Goal: Task Accomplishment & Management: Manage account settings

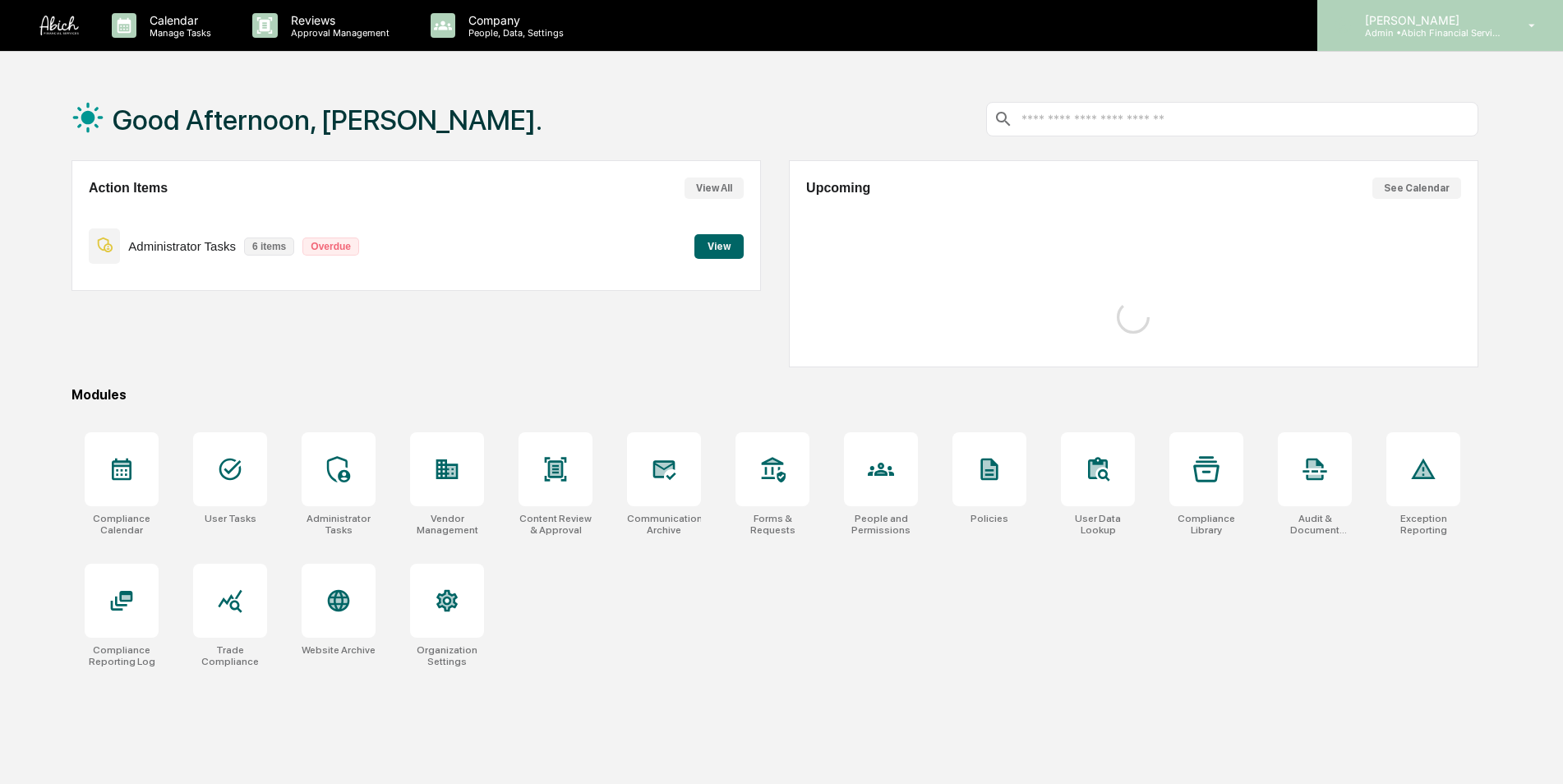
click at [1444, 36] on p "Admin • Abich Financial Services" at bounding box center [1428, 33] width 153 height 12
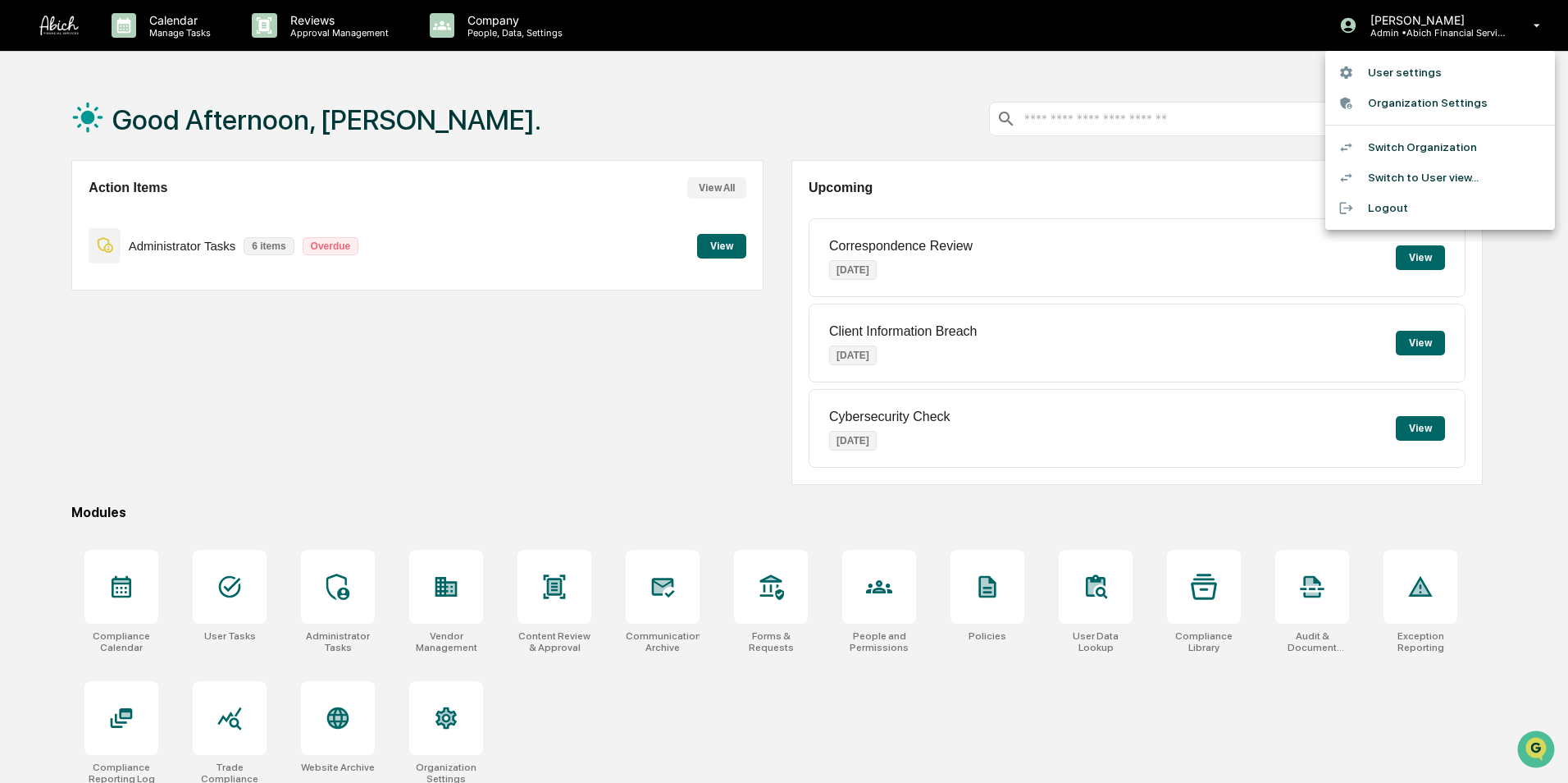
click at [1407, 109] on li "Organization Settings" at bounding box center [1440, 103] width 230 height 30
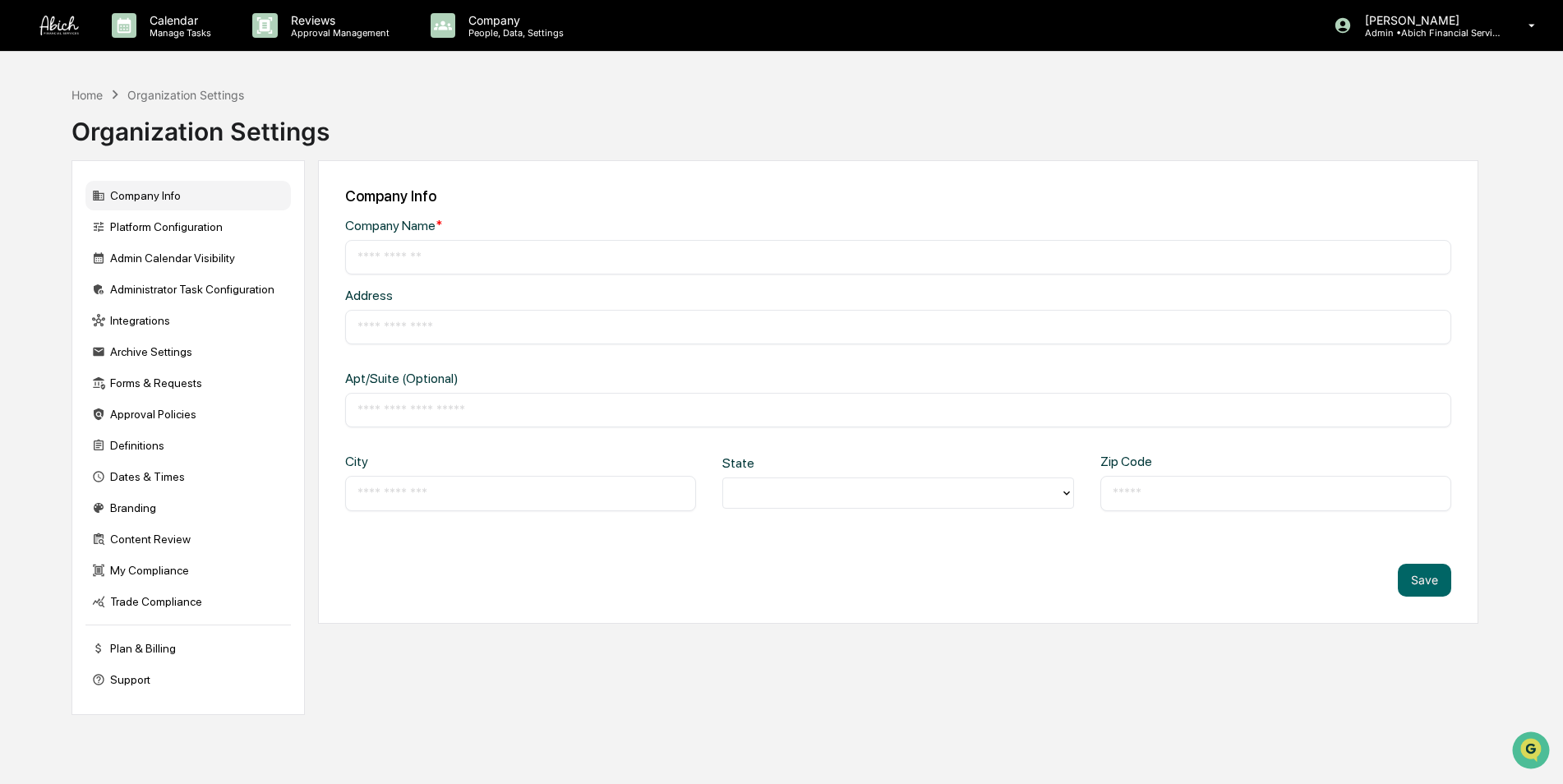
type input "**********"
type input "*******"
type input "*****"
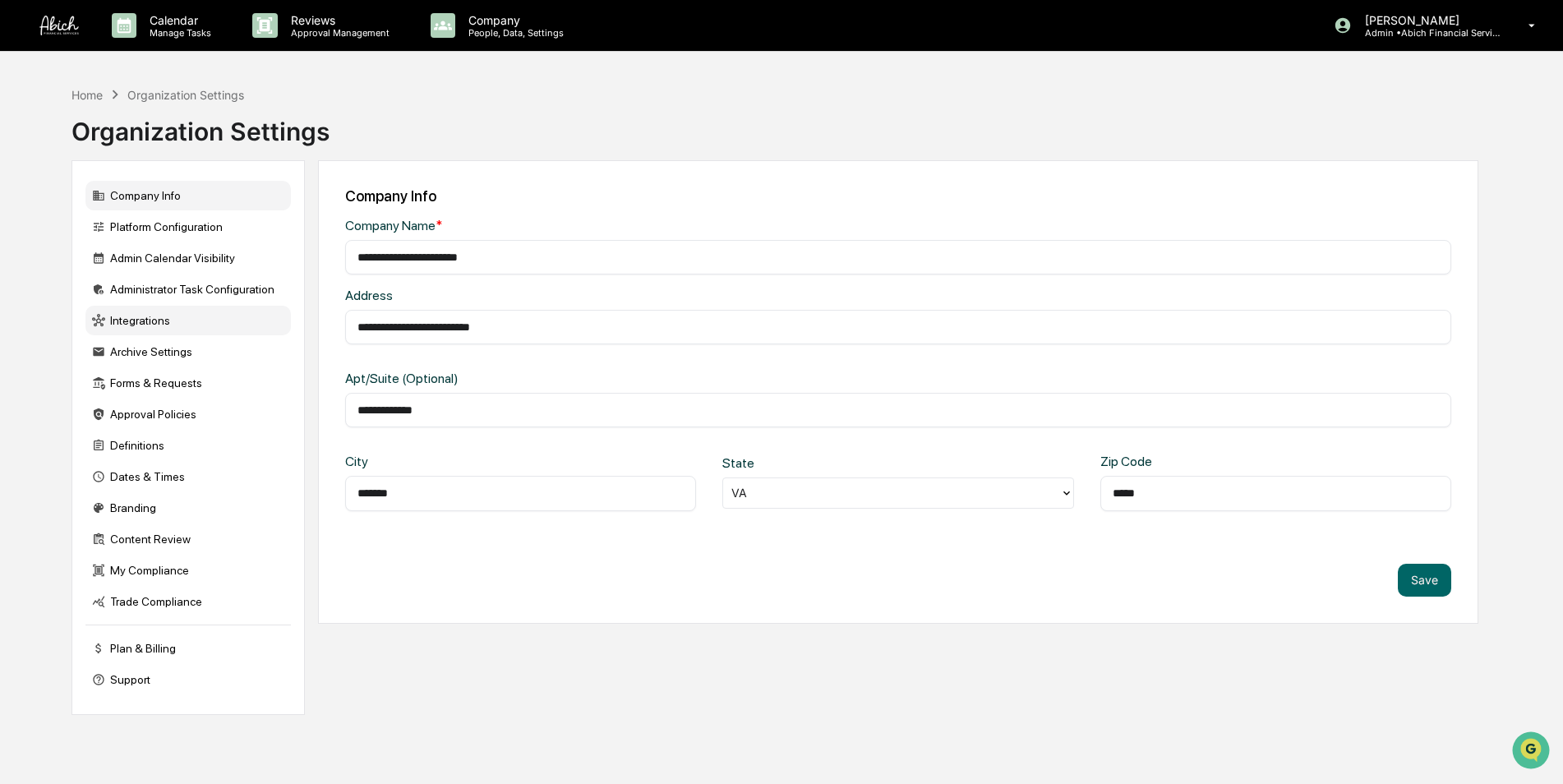
click at [125, 313] on div "Integrations" at bounding box center [188, 320] width 206 height 30
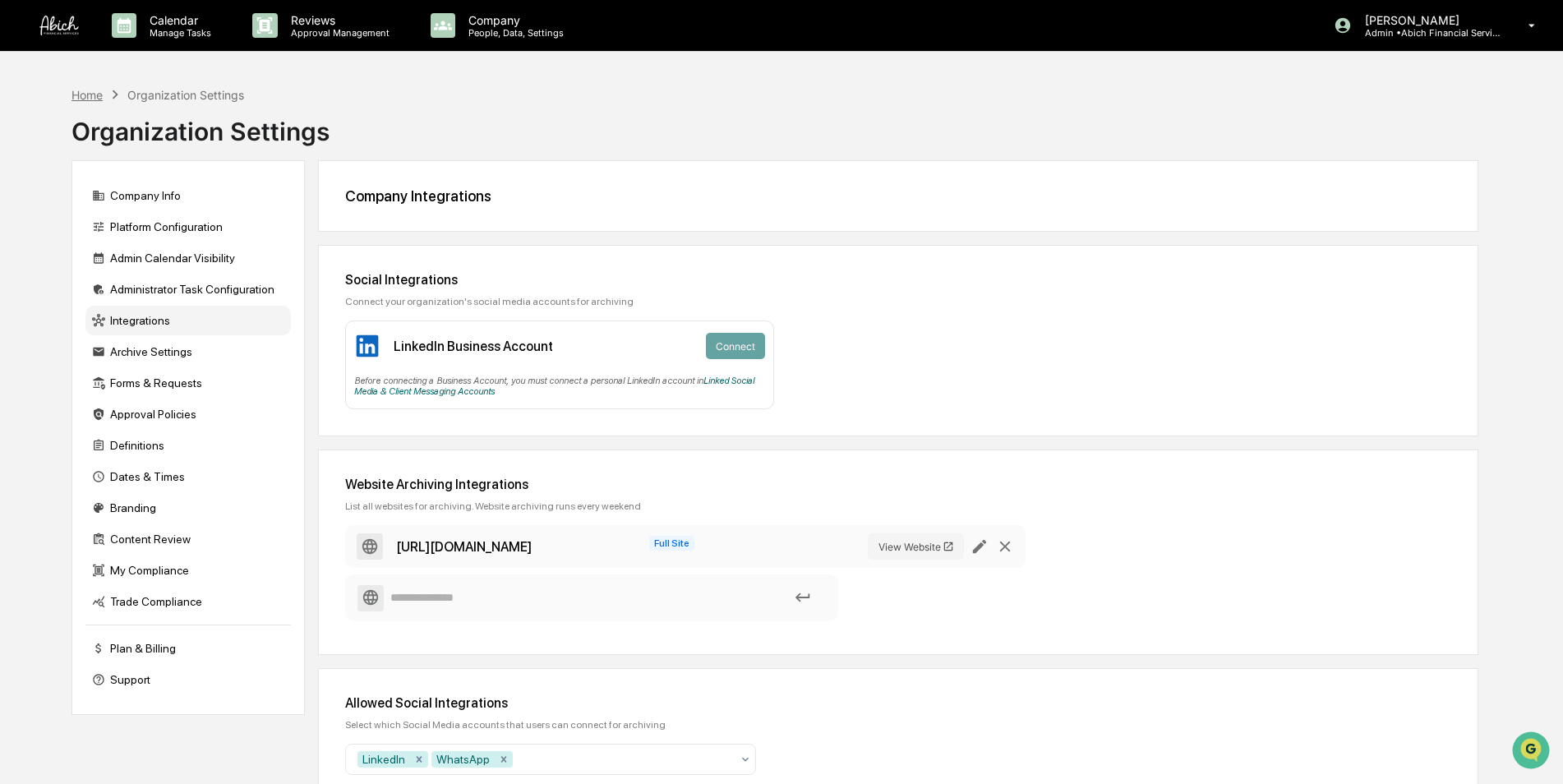
click at [84, 97] on div "Home" at bounding box center [87, 95] width 31 height 14
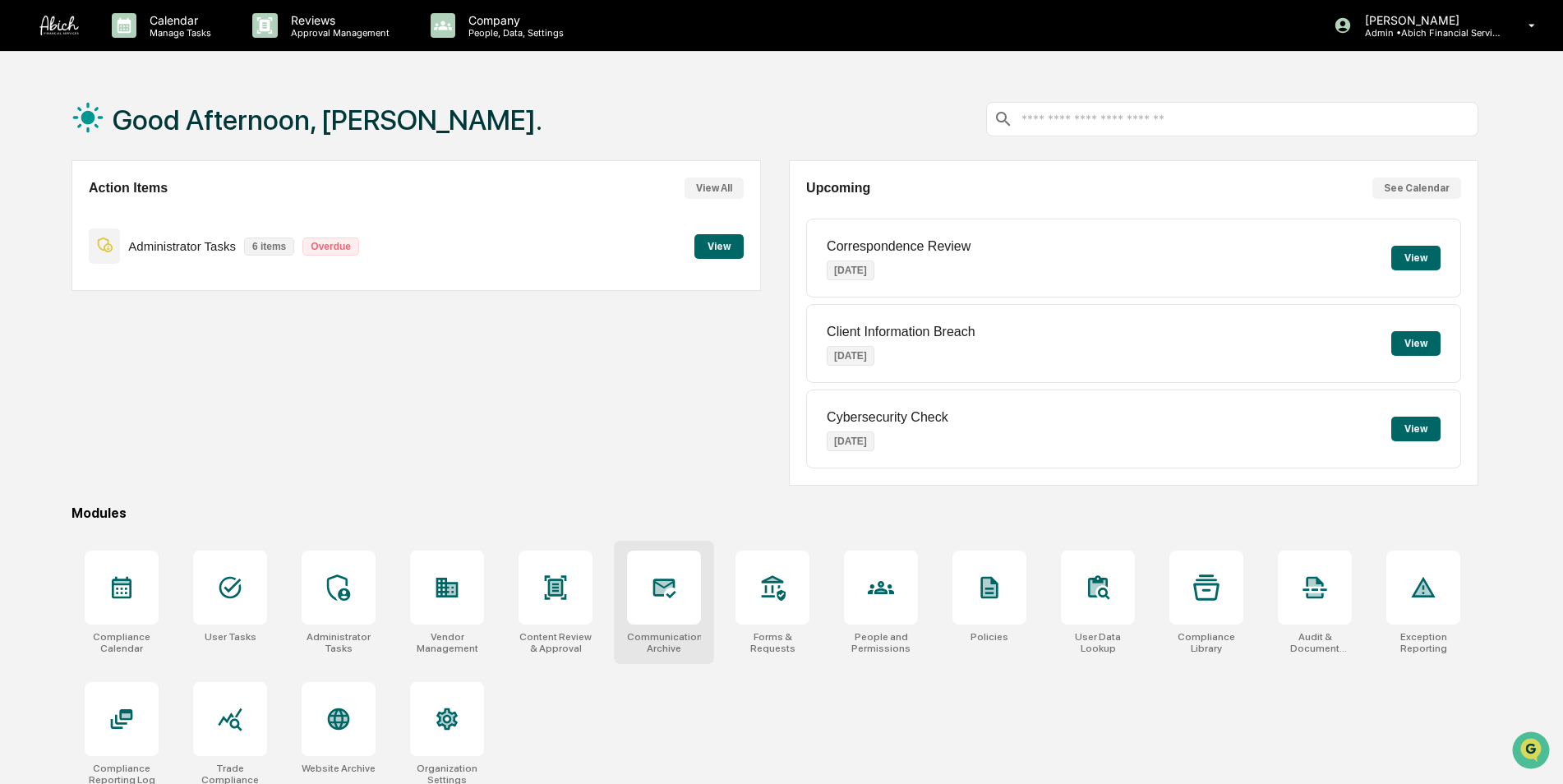
click at [676, 607] on div at bounding box center [663, 587] width 74 height 74
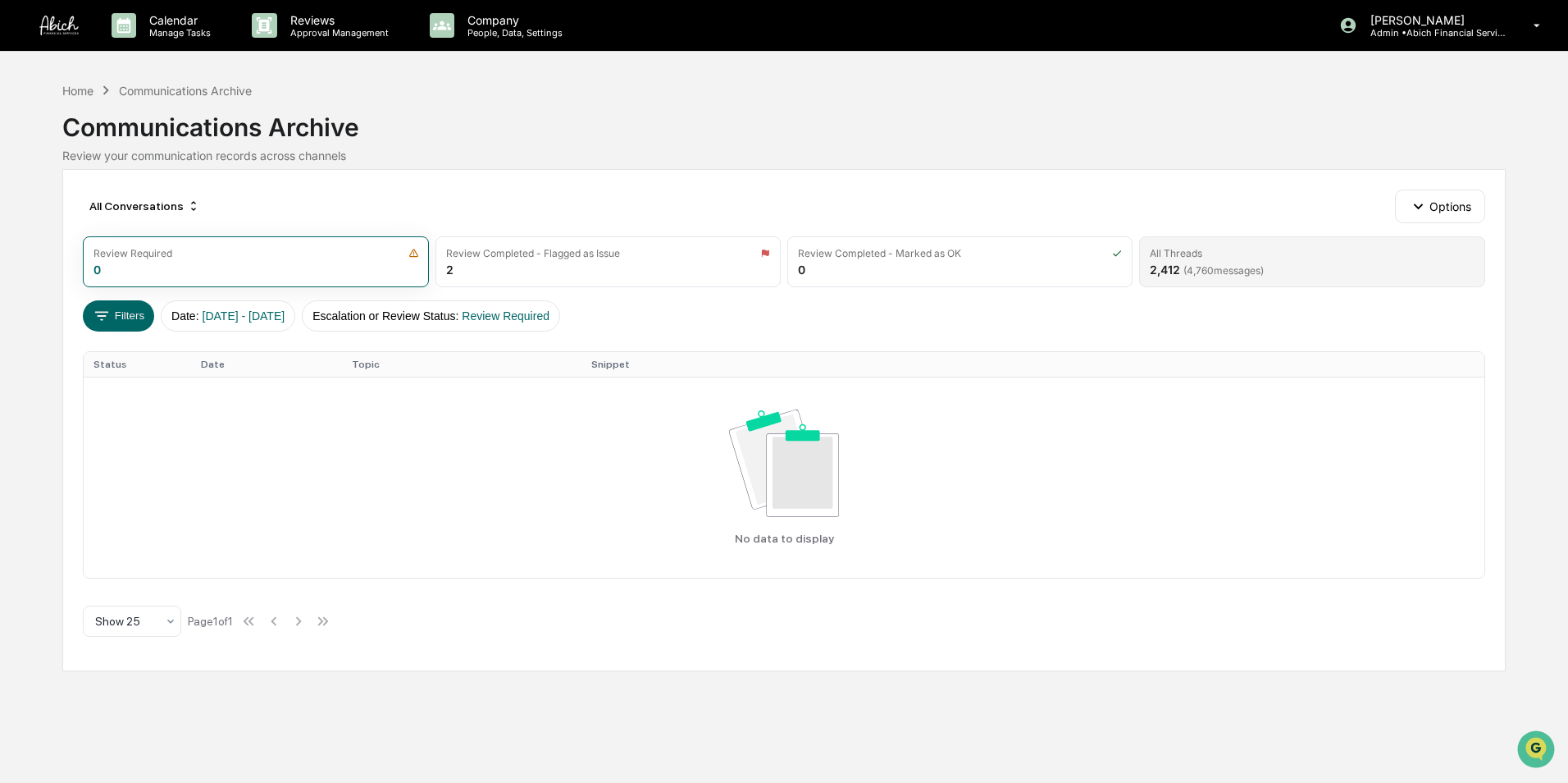
click at [1191, 267] on span "( 4,760 messages)" at bounding box center [1224, 271] width 81 height 13
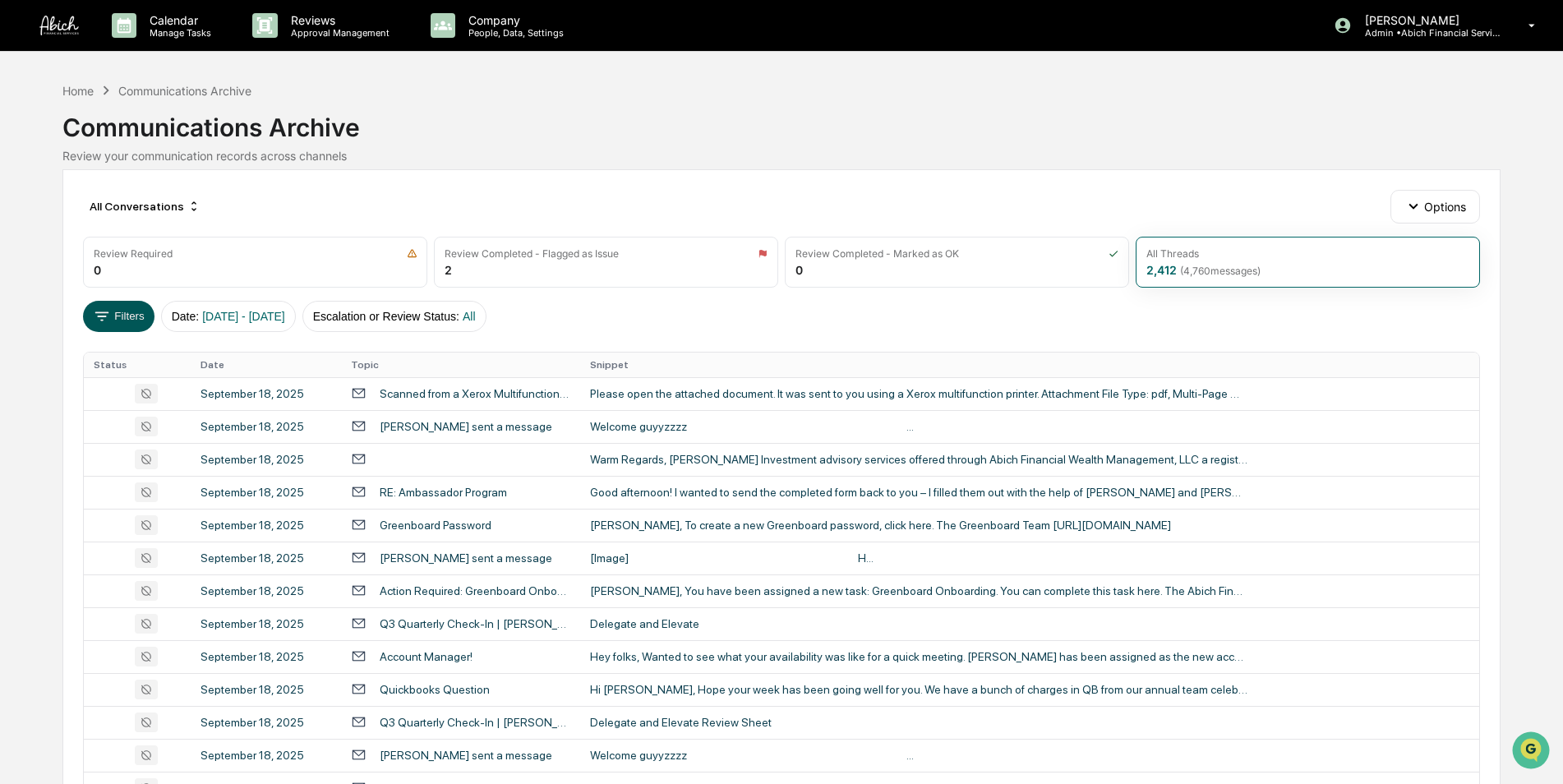
click at [132, 321] on button "Filters" at bounding box center [118, 317] width 72 height 31
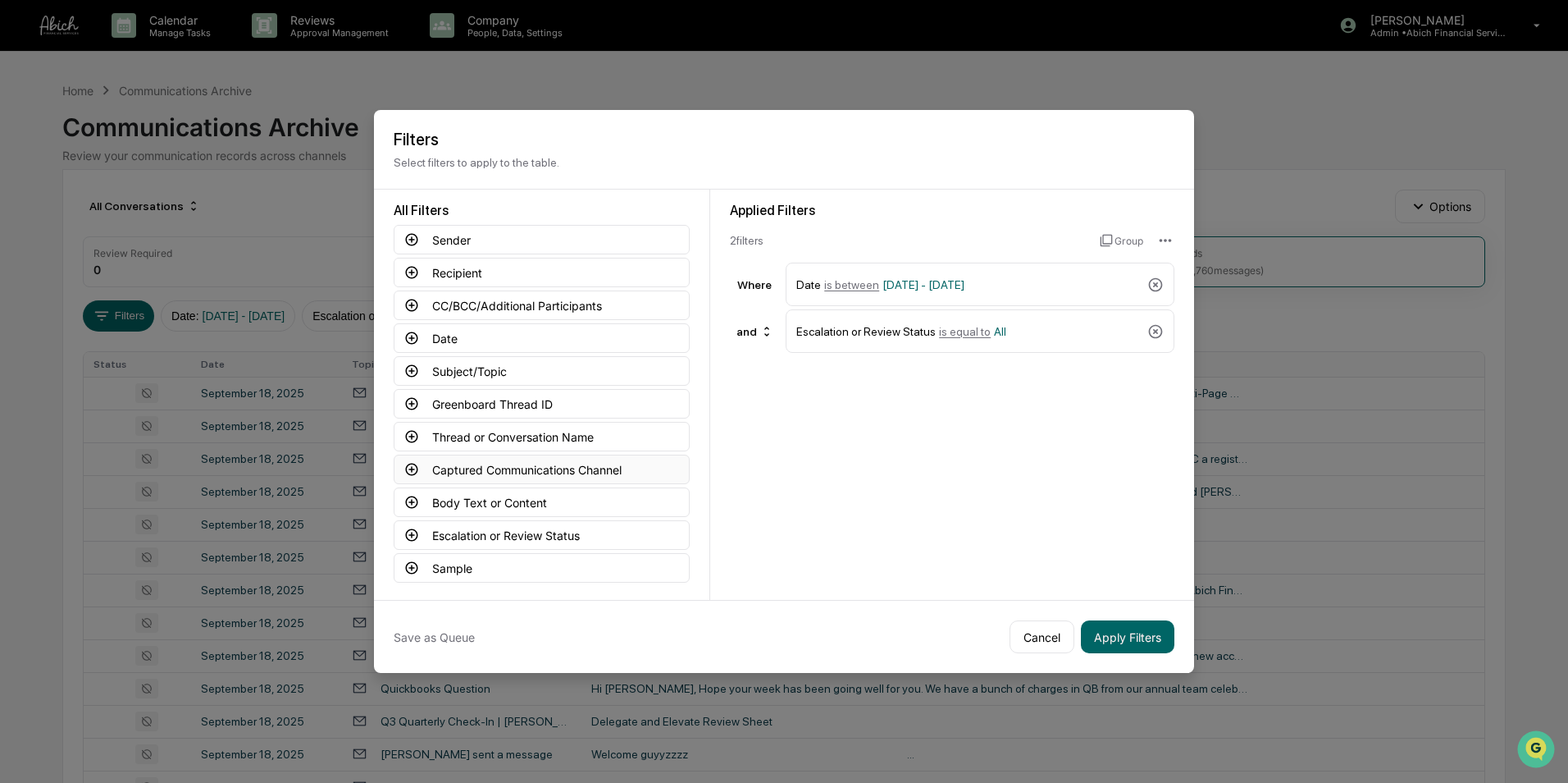
click at [526, 466] on button "Captured Communications Channel" at bounding box center [542, 469] width 296 height 30
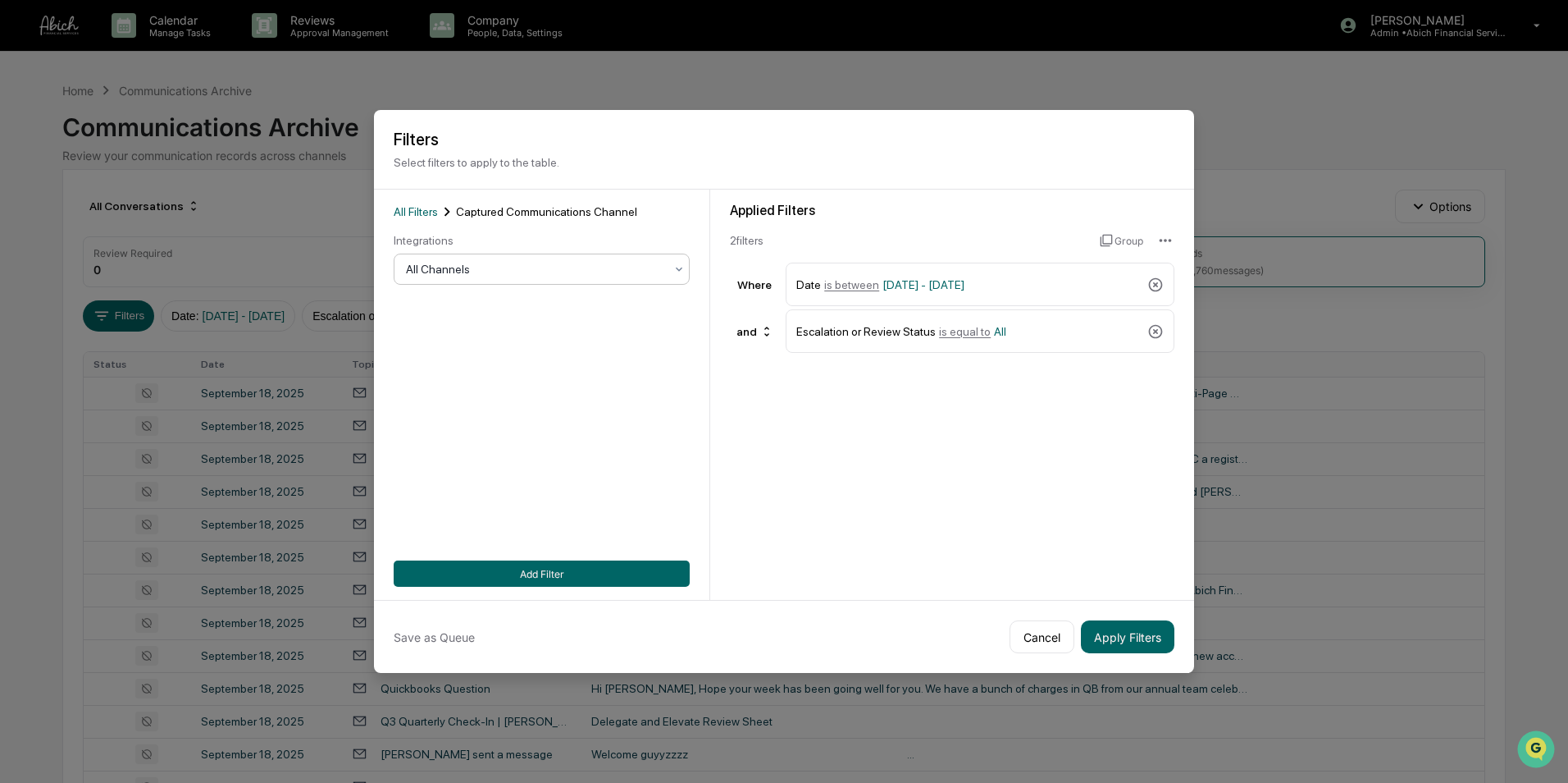
click at [538, 274] on div at bounding box center [535, 269] width 259 height 16
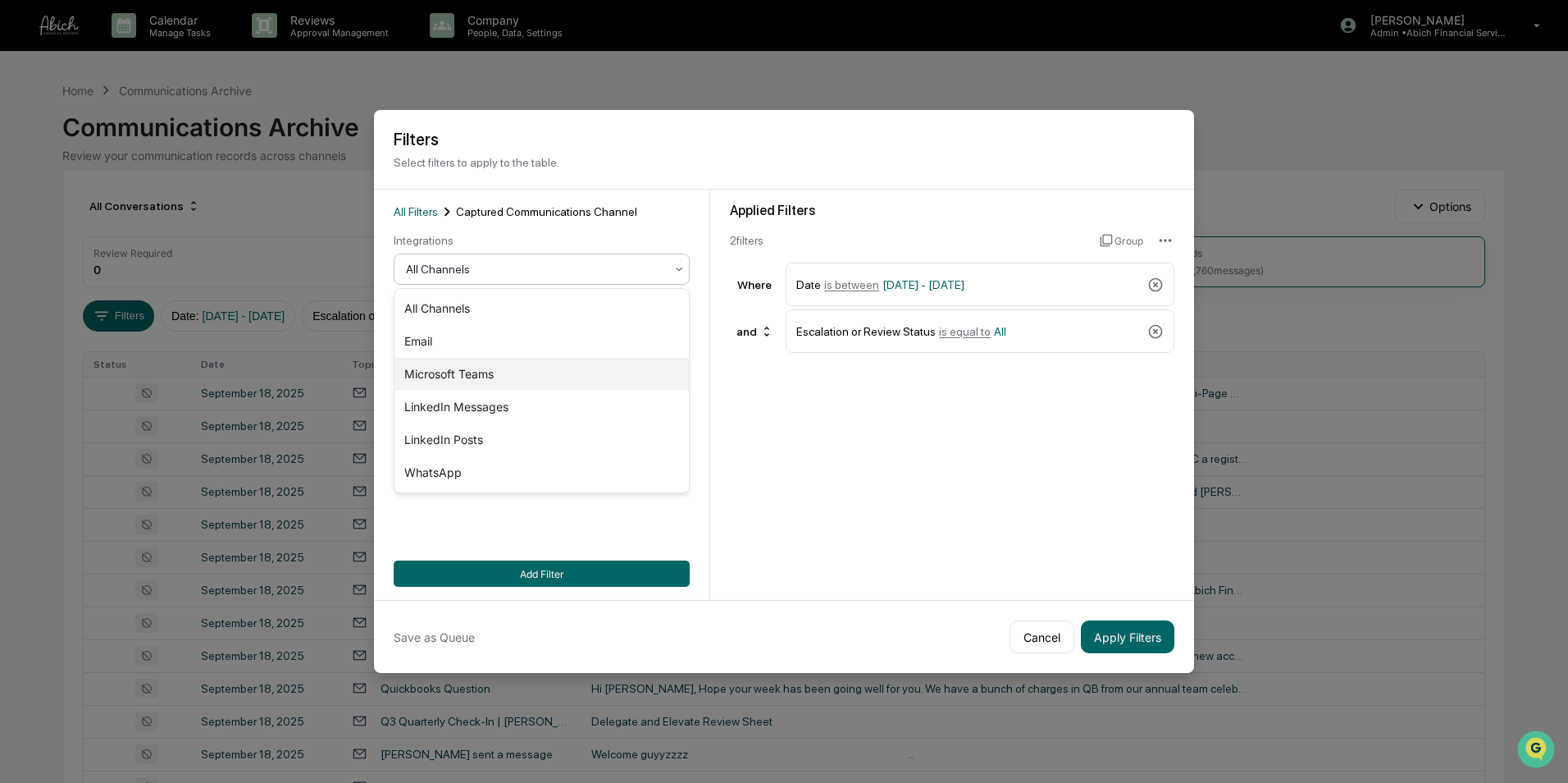
click at [507, 378] on div "Microsoft Teams" at bounding box center [542, 374] width 294 height 33
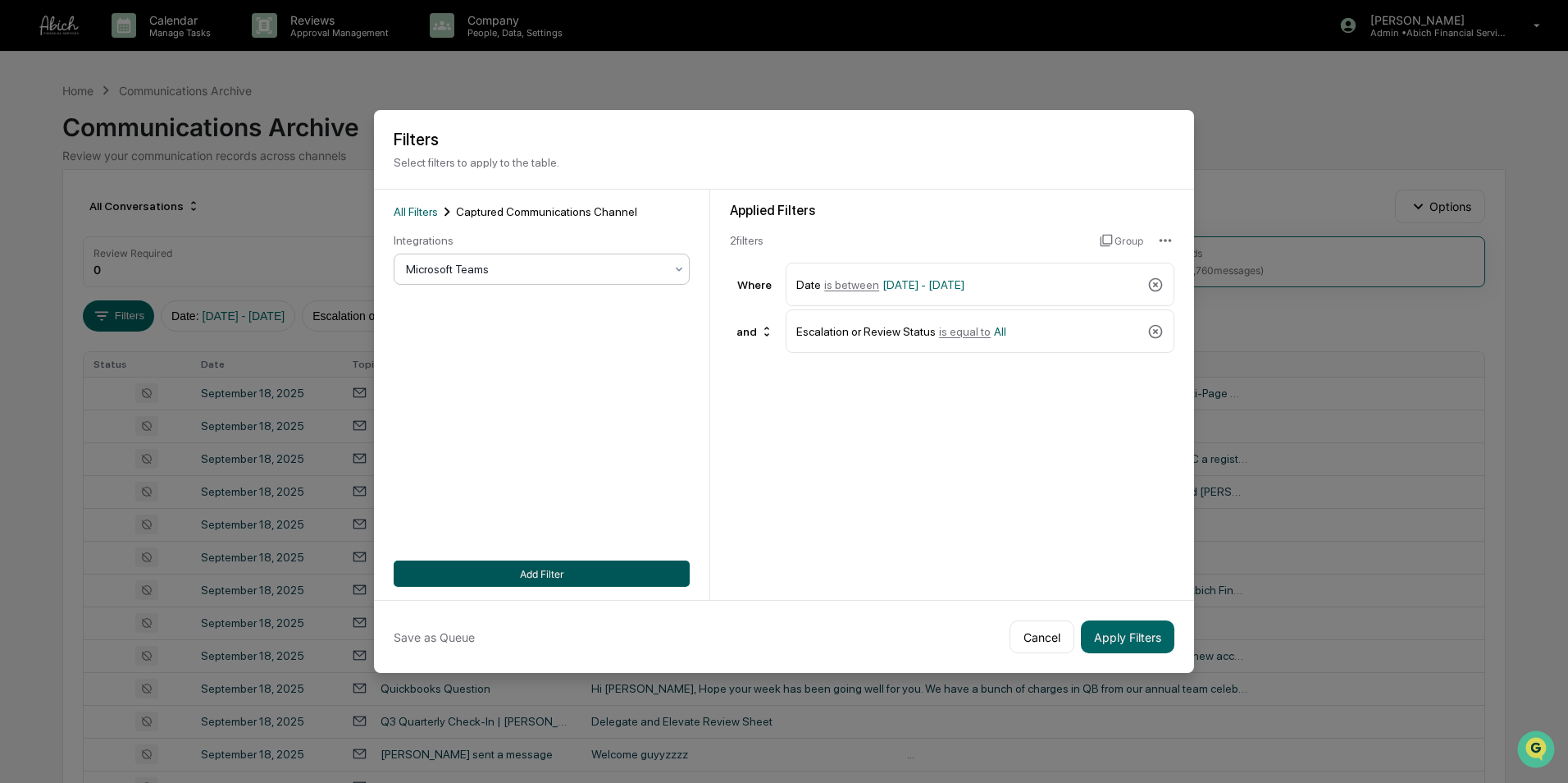
click at [544, 568] on button "Add Filter" at bounding box center [542, 573] width 296 height 26
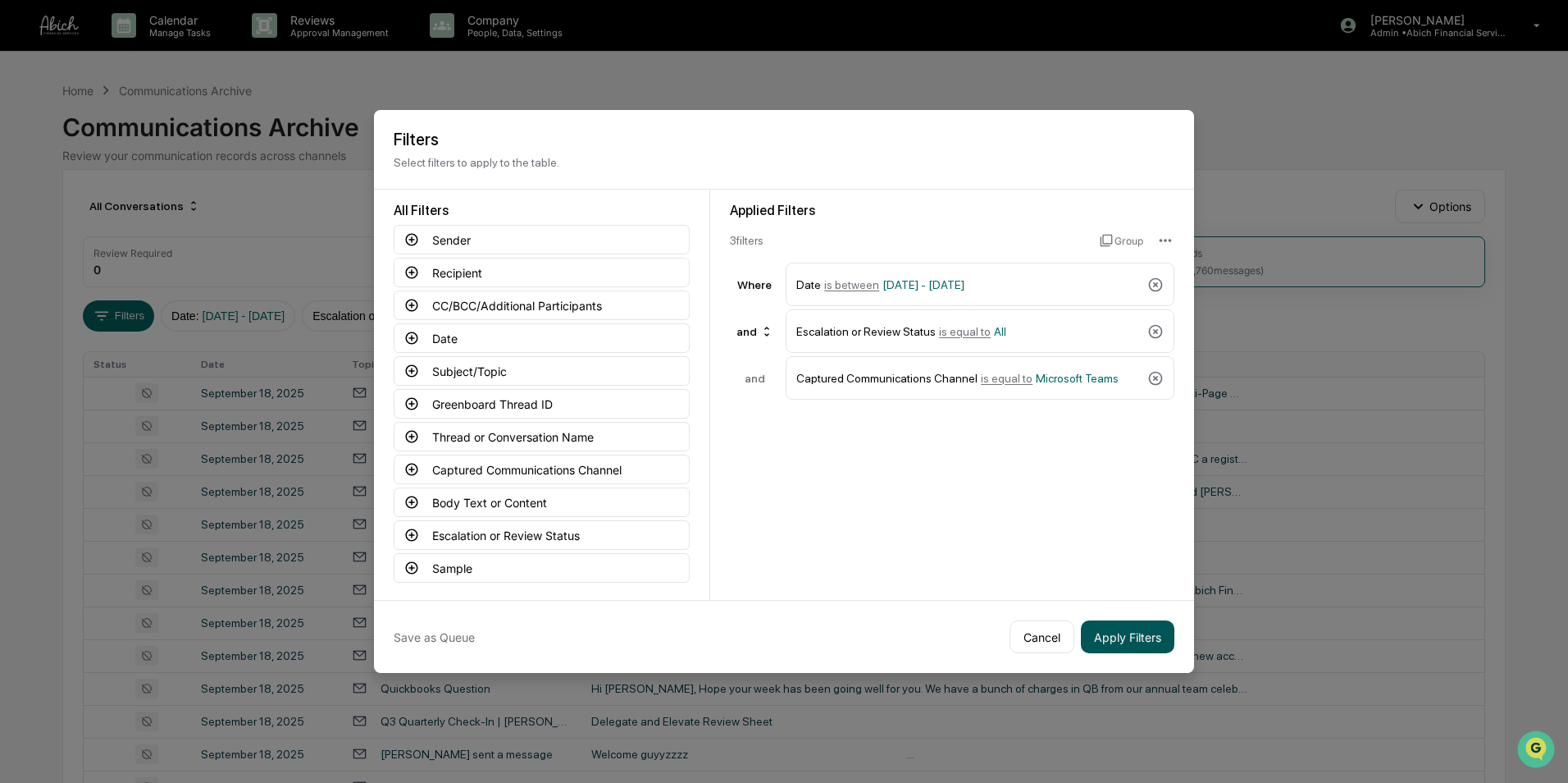
click at [1144, 633] on button "Apply Filters" at bounding box center [1128, 637] width 94 height 33
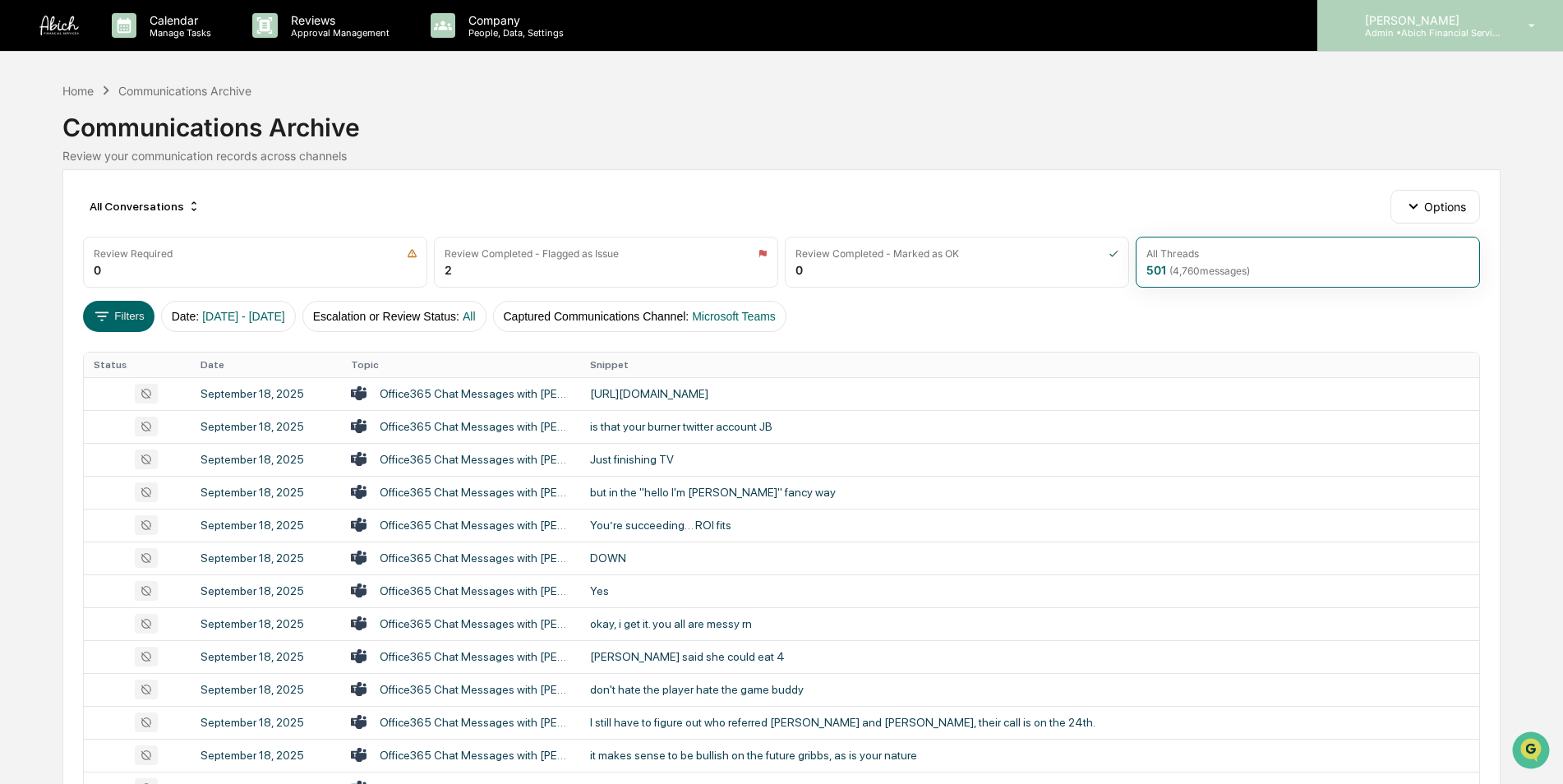
click at [1473, 21] on p "[PERSON_NAME]" at bounding box center [1428, 19] width 153 height 14
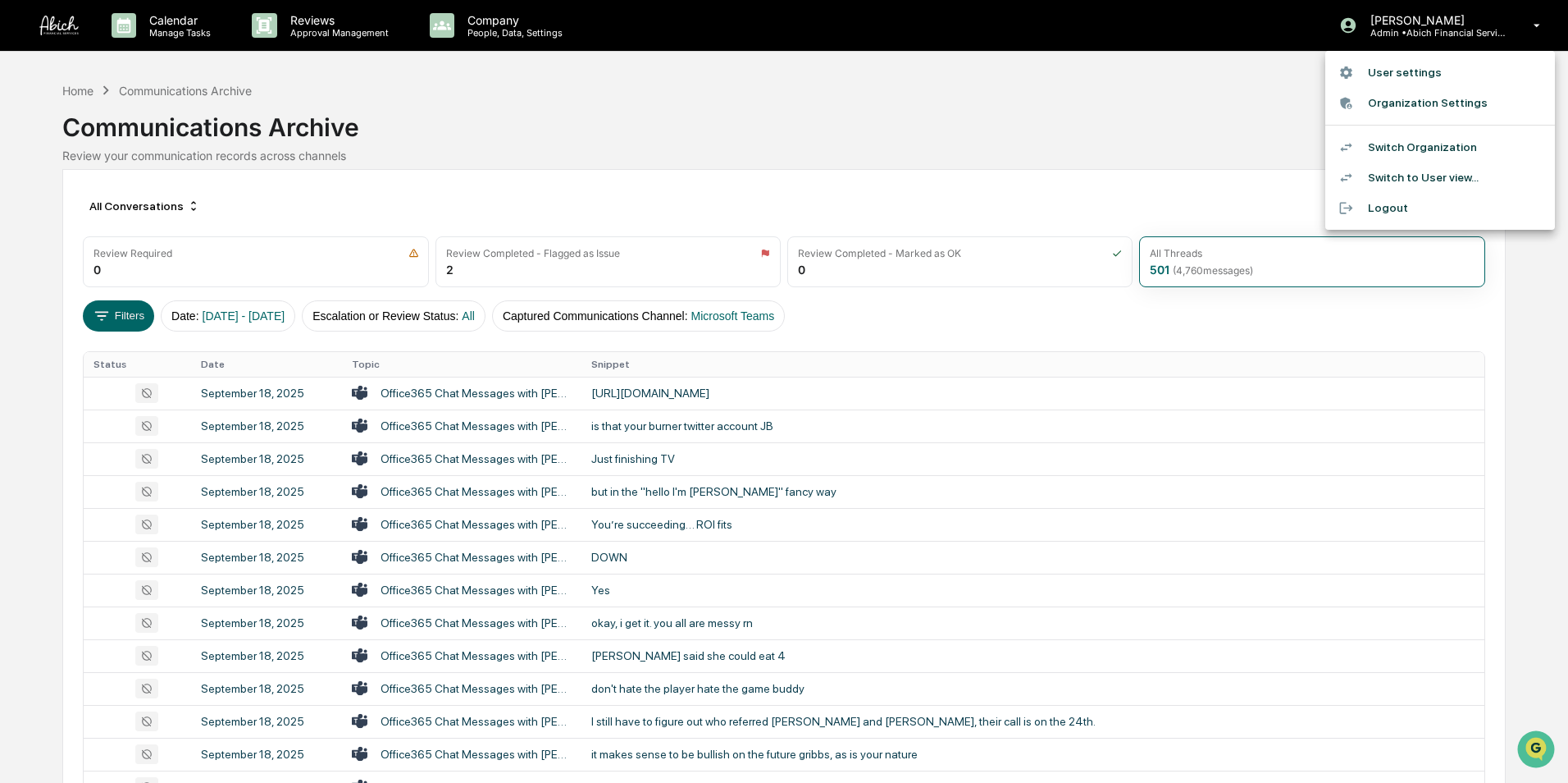
click at [1410, 144] on li "Switch Organization" at bounding box center [1440, 146] width 230 height 30
